Goal: Information Seeking & Learning: Learn about a topic

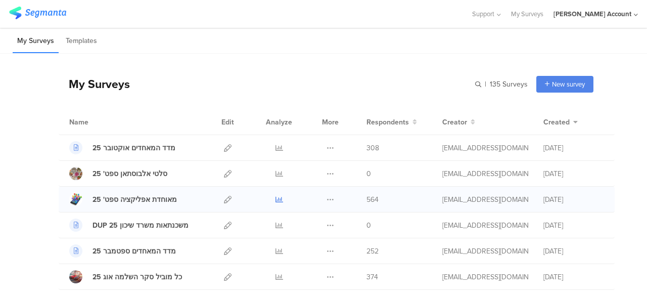
click at [275, 198] on icon at bounding box center [279, 200] width 8 height 8
click at [224, 146] on icon at bounding box center [228, 148] width 8 height 8
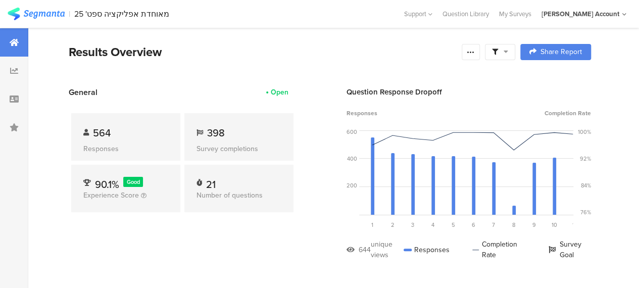
click at [515, 51] on div at bounding box center [500, 52] width 30 height 16
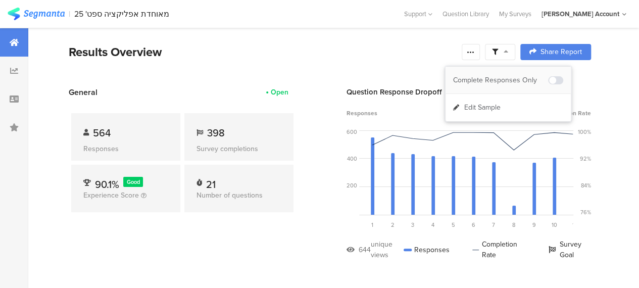
click at [517, 79] on div "Complete Responses Only" at bounding box center [500, 80] width 95 height 10
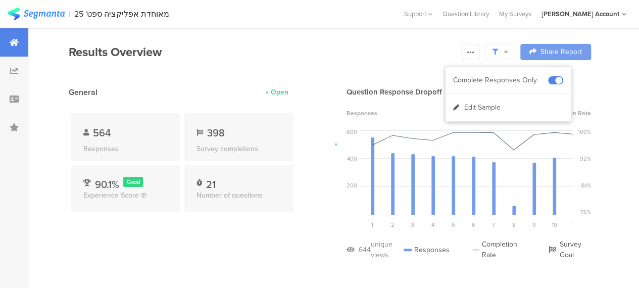
click at [53, 258] on div at bounding box center [319, 144] width 639 height 288
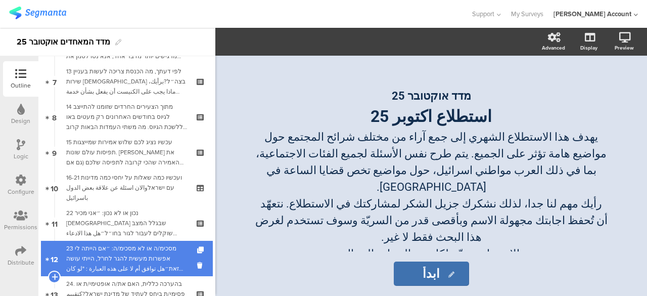
scroll to position [202, 0]
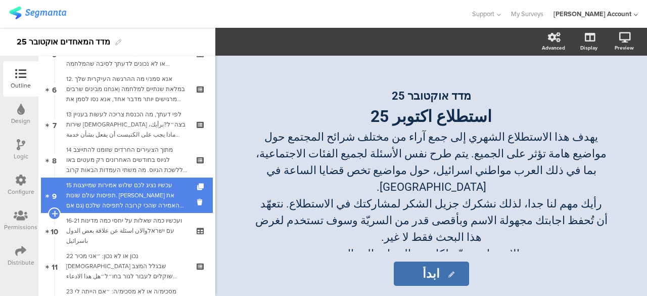
click at [146, 189] on div "15 עכשיו נציג לכם שלוש אמירות שמייצגות תפיסות עולם שונות. [PERSON_NAME] את האמי…" at bounding box center [126, 195] width 121 height 30
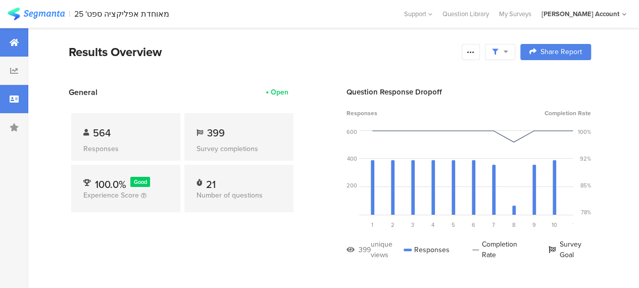
click at [19, 96] on div at bounding box center [14, 99] width 28 height 28
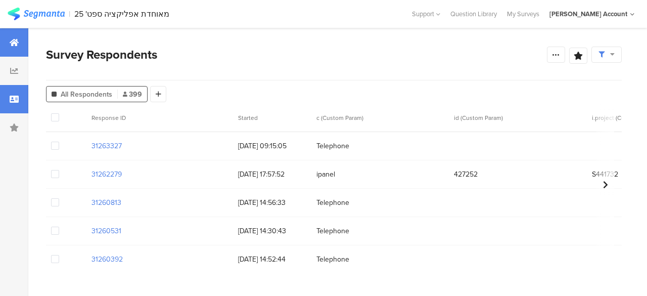
click at [6, 43] on div at bounding box center [14, 42] width 28 height 28
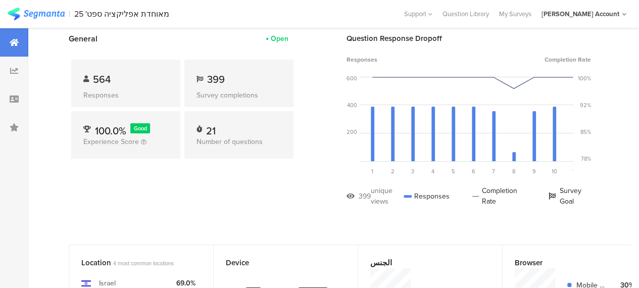
scroll to position [101, 0]
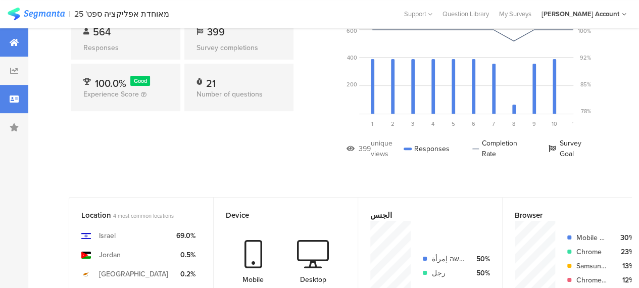
click at [15, 97] on icon at bounding box center [14, 99] width 9 height 8
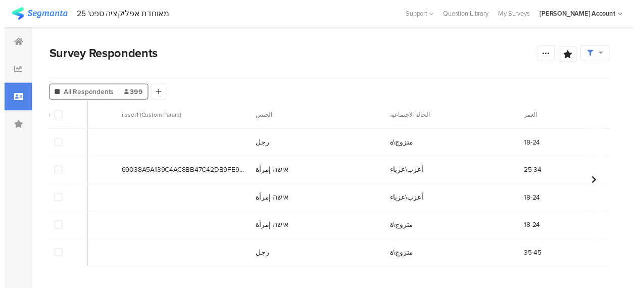
scroll to position [0, 613]
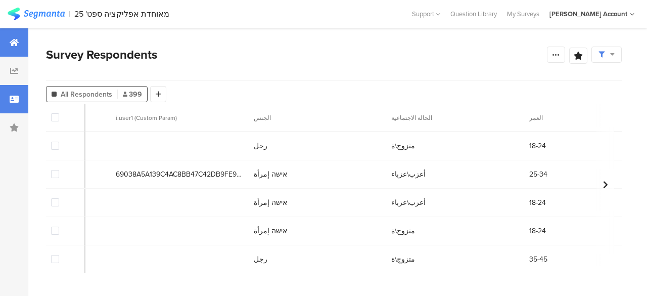
click at [15, 37] on div at bounding box center [14, 42] width 28 height 28
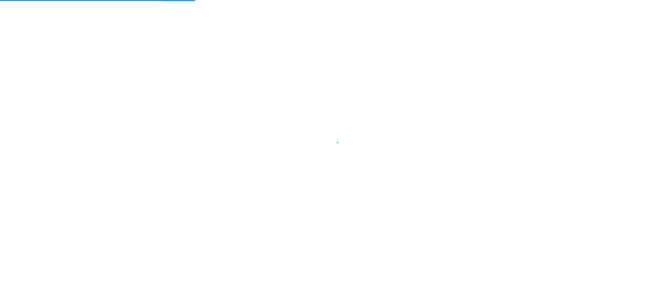
drag, startPoint x: 284, startPoint y: 39, endPoint x: 125, endPoint y: 1, distance: 163.3
click at [283, 40] on div at bounding box center [323, 148] width 647 height 296
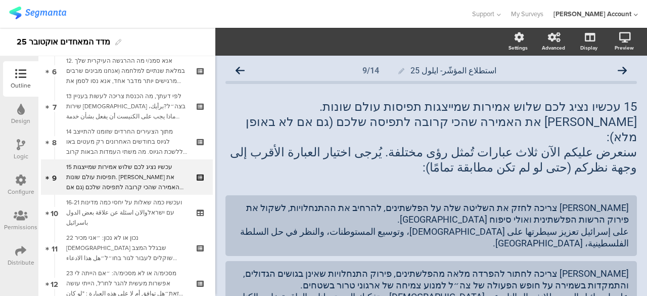
scroll to position [221, 0]
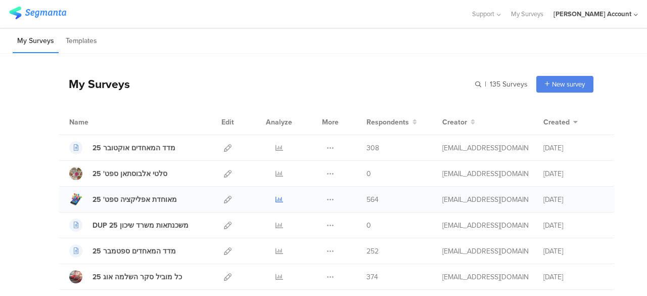
click at [275, 200] on icon at bounding box center [279, 200] width 8 height 8
click at [322, 71] on div "My Surveys | 135 Surveys New survey Start from scratch Choose from templates" at bounding box center [326, 84] width 534 height 40
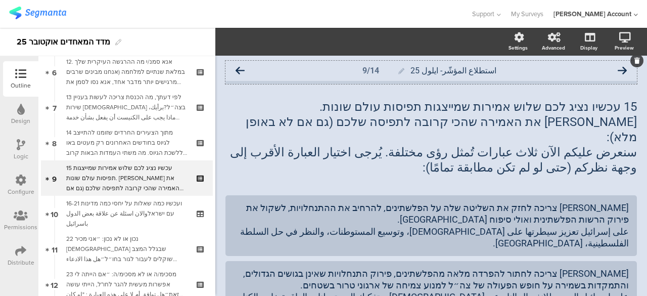
scroll to position [221, 0]
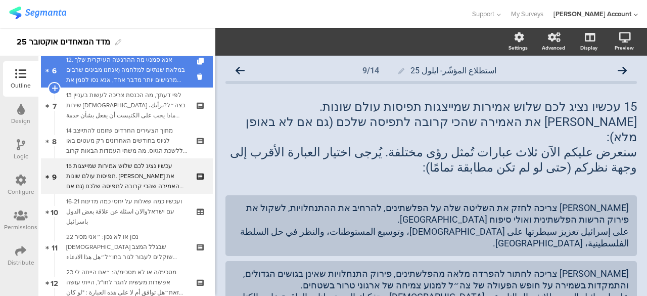
click at [105, 76] on div "12. אנא סמנ/י מה ההרגשה העיקרית שלך במלאת שנתיים למלחמה (אנחנו מבינים שרבים מרג…" at bounding box center [126, 70] width 121 height 30
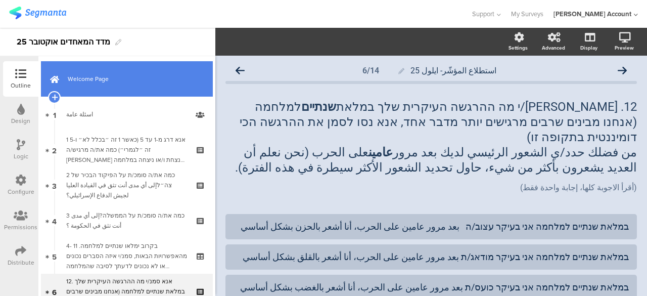
click at [104, 84] on link "Welcome Page" at bounding box center [127, 78] width 172 height 35
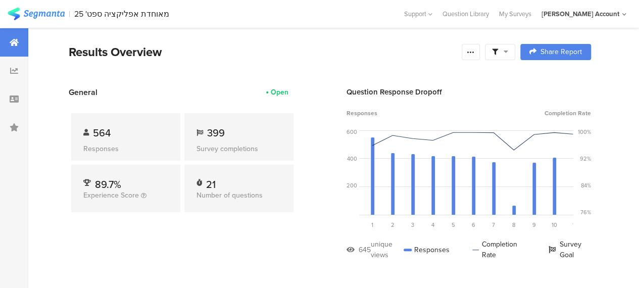
click at [508, 50] on icon at bounding box center [506, 51] width 5 height 7
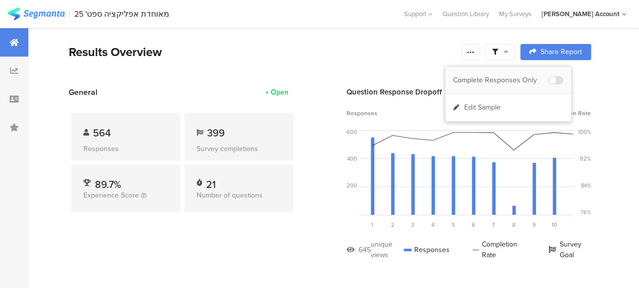
click at [514, 75] on div "Complete Responses Only" at bounding box center [500, 80] width 95 height 10
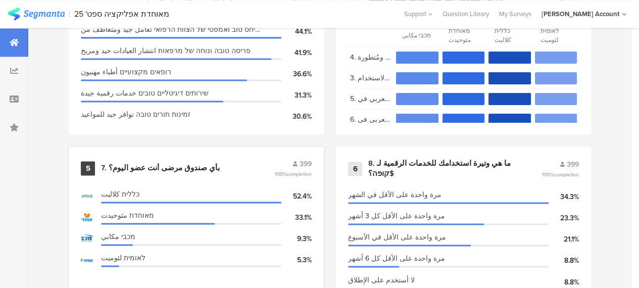
scroll to position [657, 0]
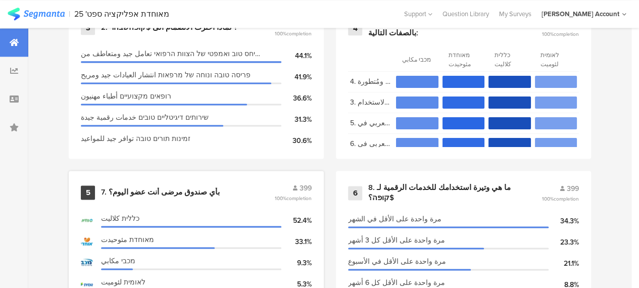
click at [153, 198] on div "7. بأي صندوق مرضى أنت عضو اليوم؟" at bounding box center [160, 192] width 119 height 10
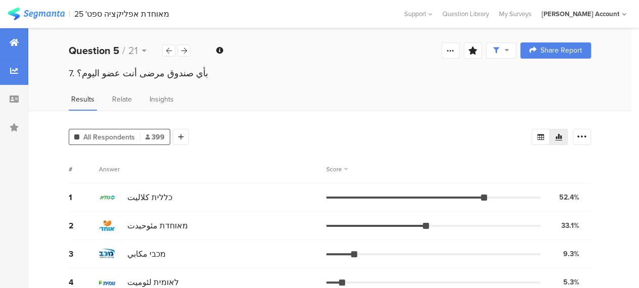
click at [15, 42] on icon at bounding box center [14, 42] width 9 height 8
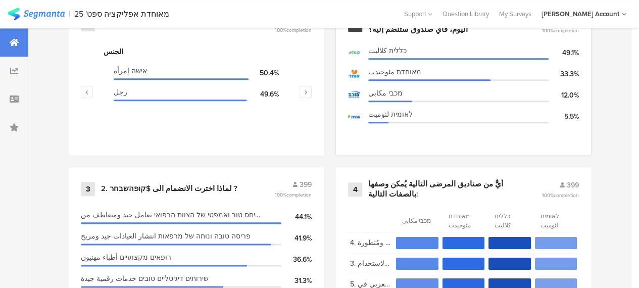
scroll to position [505, 0]
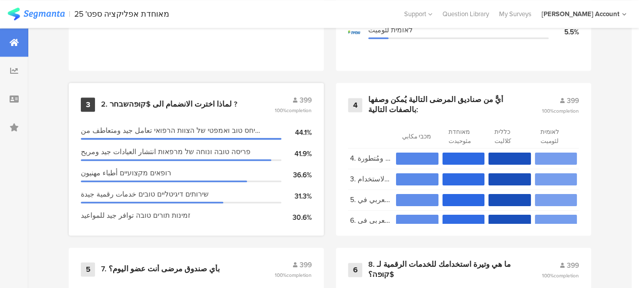
scroll to position [606, 0]
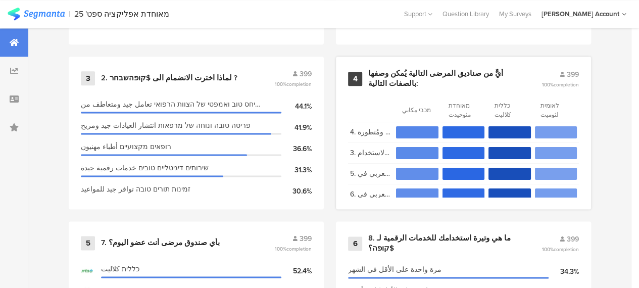
click at [381, 134] on section "4. صندوق مرضى بخدمات رقمية مُبتكرة ومُتطورة" at bounding box center [370, 132] width 41 height 12
click at [417, 80] on div "أيٌّ من صناديق المرضى التالية يُمكن وصفها بالصفات التالية:" at bounding box center [442, 79] width 149 height 20
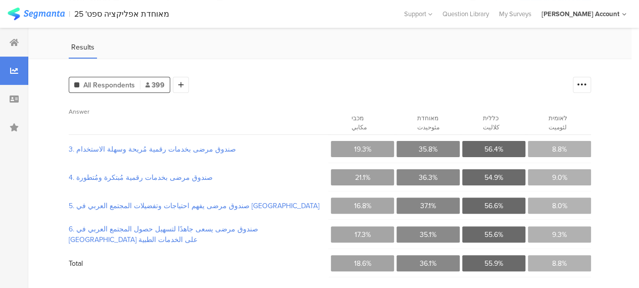
scroll to position [57, 0]
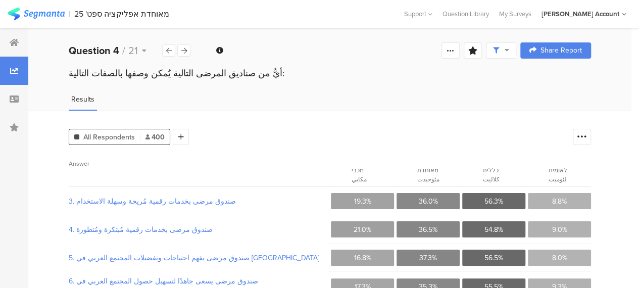
click at [270, 159] on span "Answer" at bounding box center [195, 170] width 252 height 23
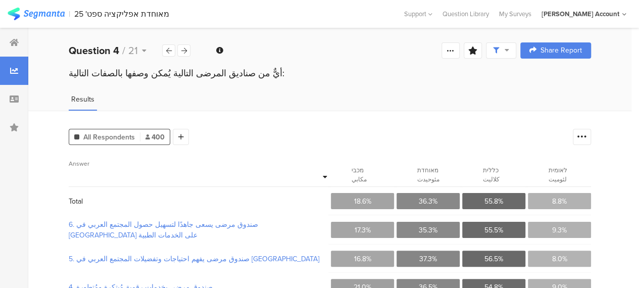
click at [242, 175] on span "Answer" at bounding box center [195, 170] width 252 height 23
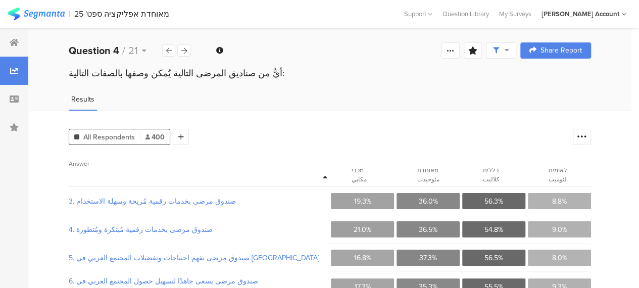
click at [251, 166] on span "Answer" at bounding box center [195, 170] width 252 height 23
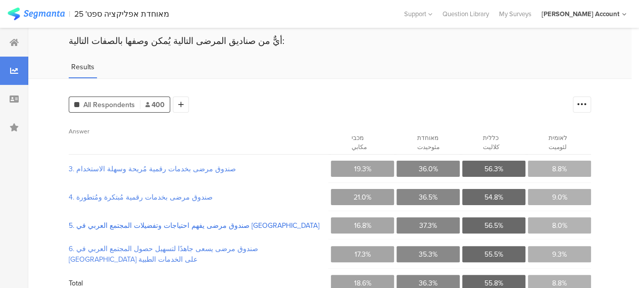
scroll to position [57, 0]
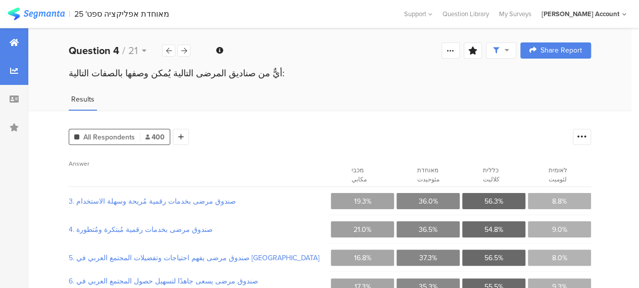
click at [16, 39] on icon at bounding box center [14, 42] width 9 height 8
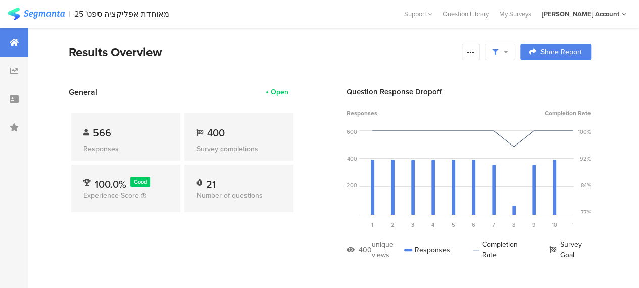
click at [268, 239] on div "General Open 566 Responses 400 Survey completions 100.0% Good Experience Score …" at bounding box center [182, 180] width 227 height 189
click at [18, 102] on icon at bounding box center [14, 99] width 9 height 8
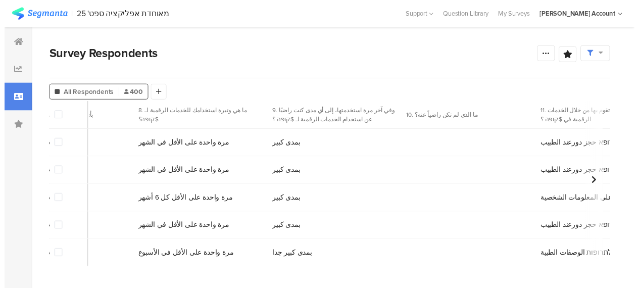
scroll to position [0, 2168]
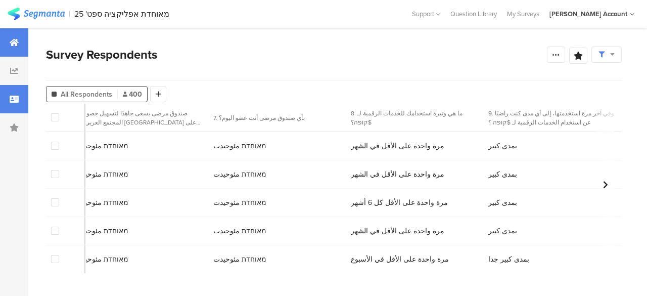
click at [10, 43] on icon at bounding box center [14, 42] width 9 height 8
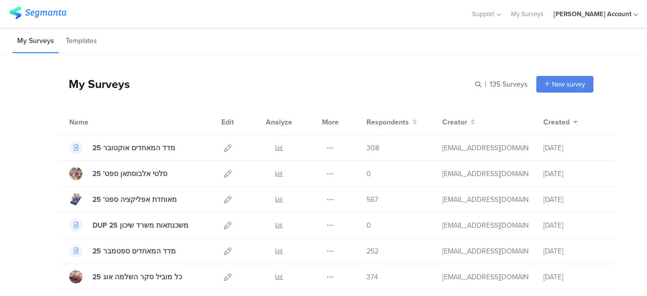
click at [333, 91] on div "My Surveys | 135 Surveys New survey Start from scratch Choose from templates" at bounding box center [326, 84] width 534 height 40
click at [194, 27] on div "Support Help Center Live Chat My Surveys [PERSON_NAME] Account ACCOUNTS [PERSON…" at bounding box center [323, 14] width 628 height 28
